Goal: Transaction & Acquisition: Obtain resource

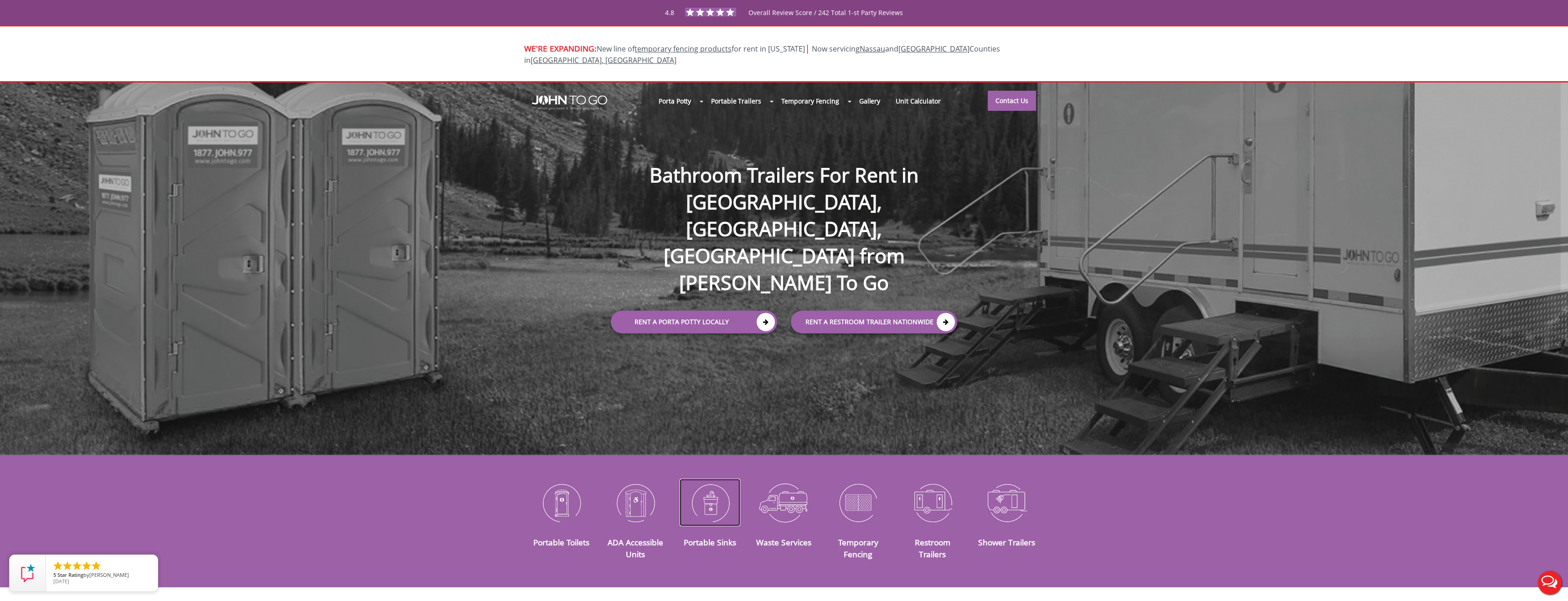
click at [719, 500] on img at bounding box center [710, 502] width 61 height 47
click at [715, 502] on img at bounding box center [710, 502] width 61 height 47
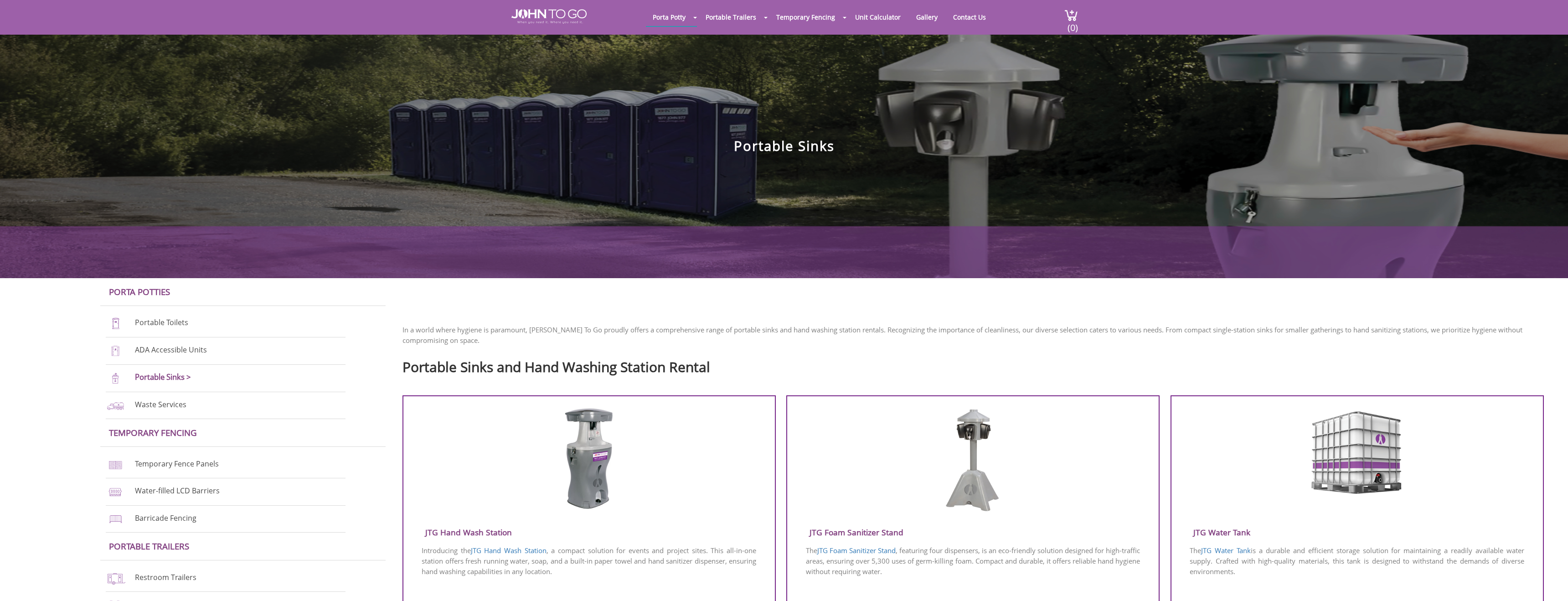
click at [712, 492] on div at bounding box center [588, 461] width 371 height 109
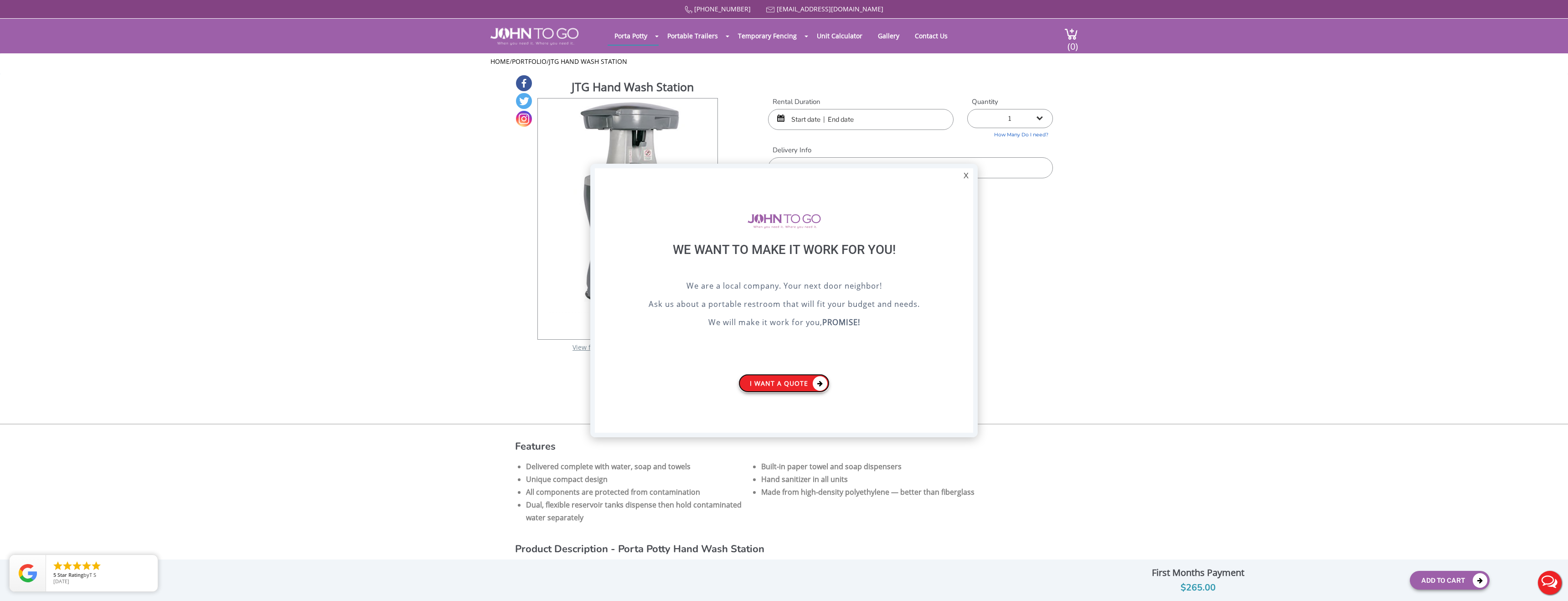
click at [800, 384] on link "I want a Quote" at bounding box center [783, 383] width 91 height 19
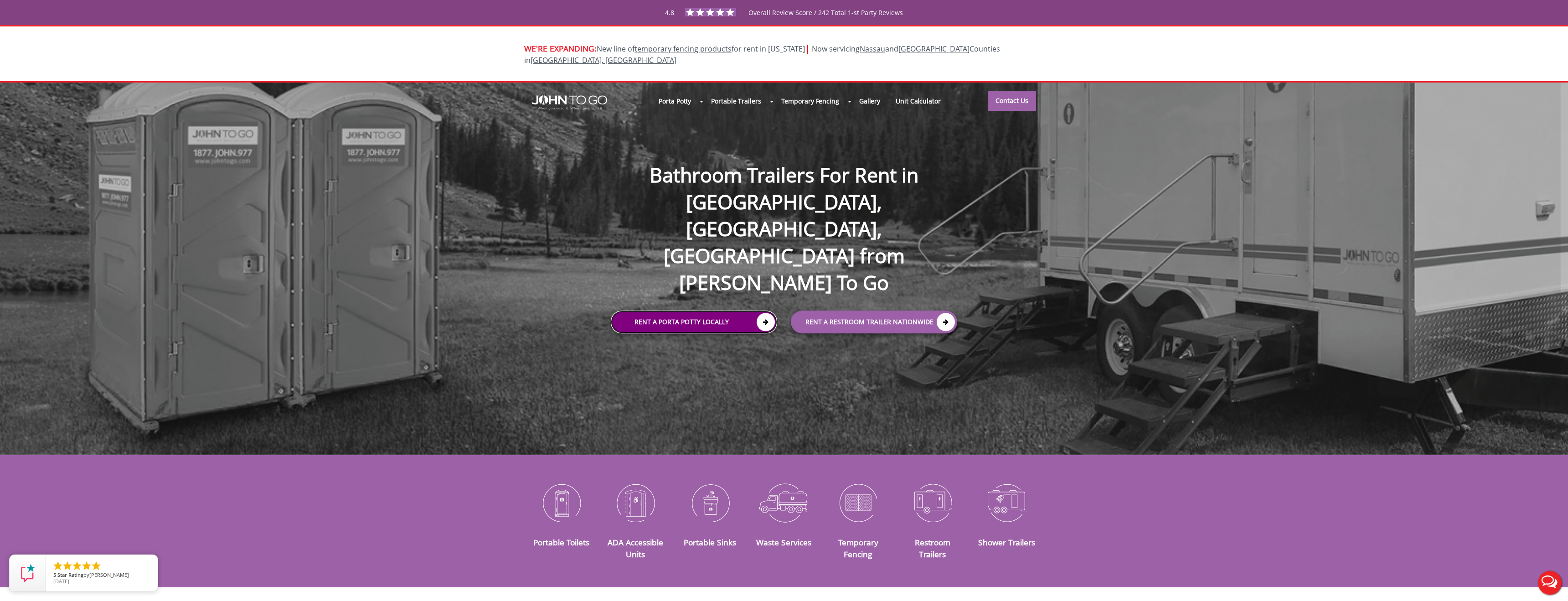
click at [686, 310] on link "Rent a Porta Potty Locally" at bounding box center [694, 321] width 166 height 23
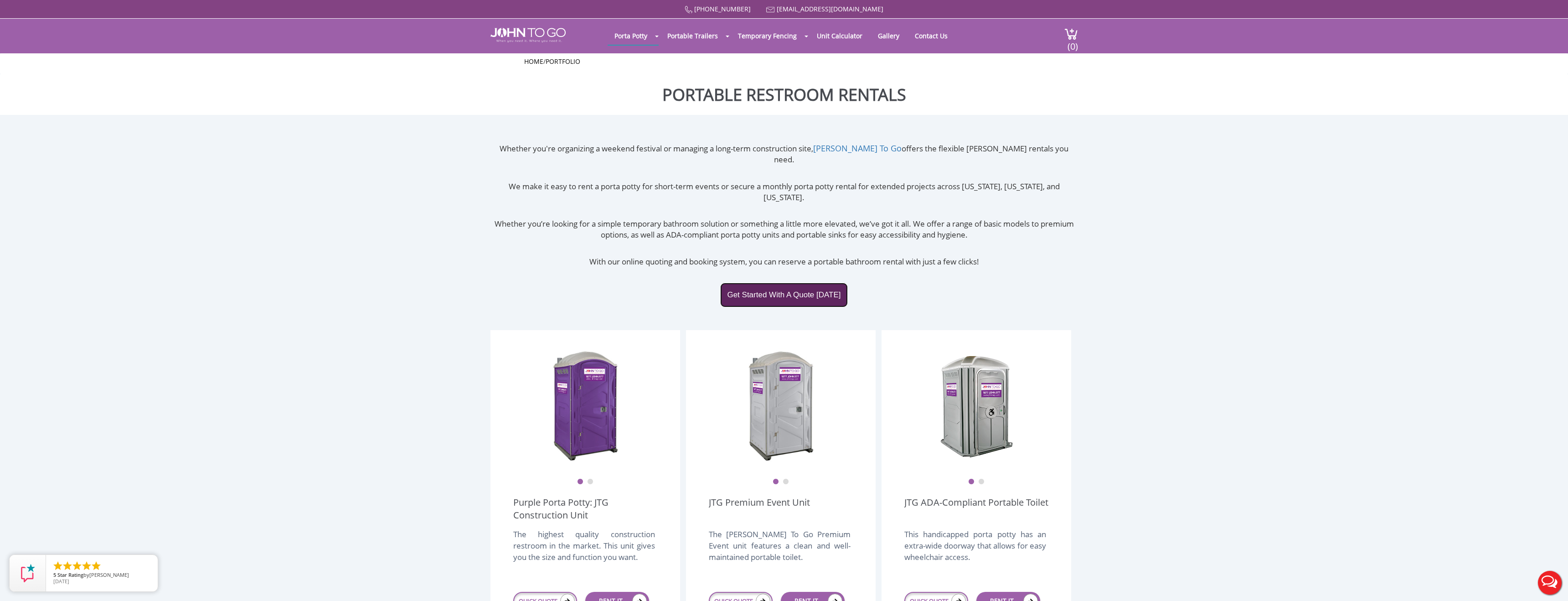
click at [771, 283] on link "Get Started With A Quote Today" at bounding box center [784, 295] width 127 height 24
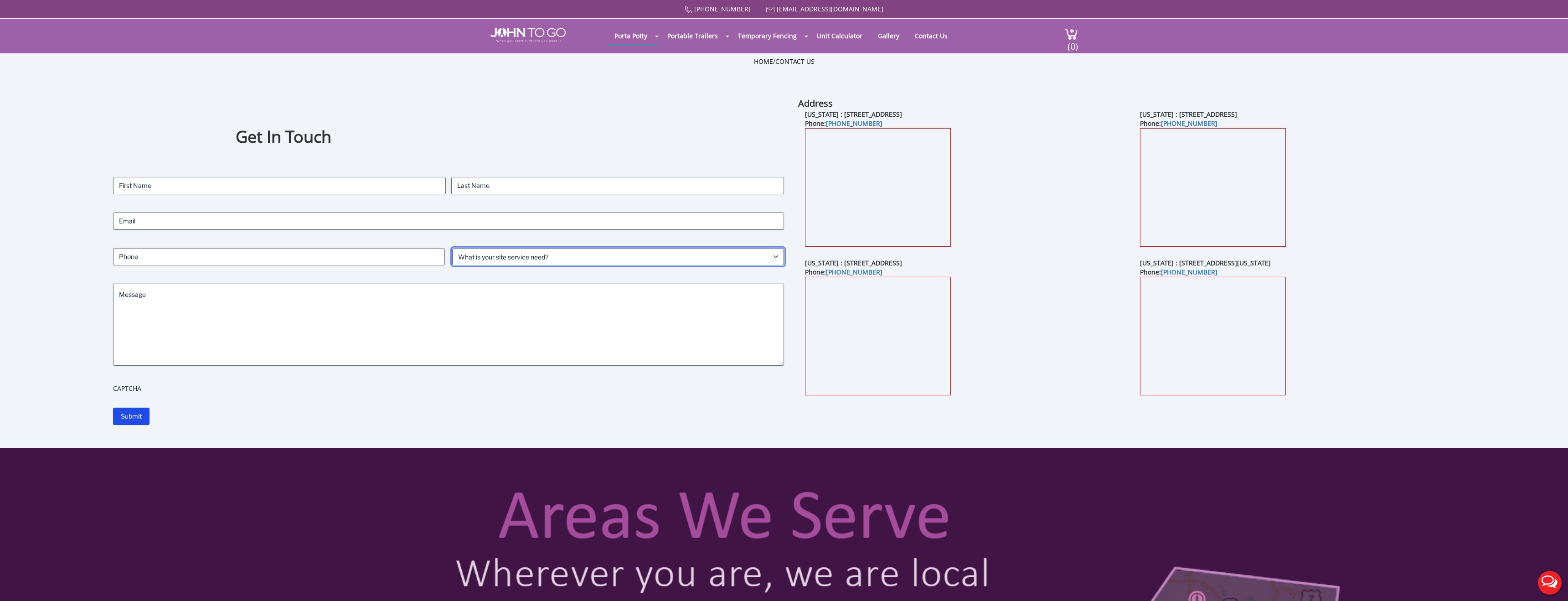
click at [681, 264] on select "What is your site service need? Consumer Construction - Commercial Construction…" at bounding box center [618, 256] width 332 height 18
